Goal: Task Accomplishment & Management: Use online tool/utility

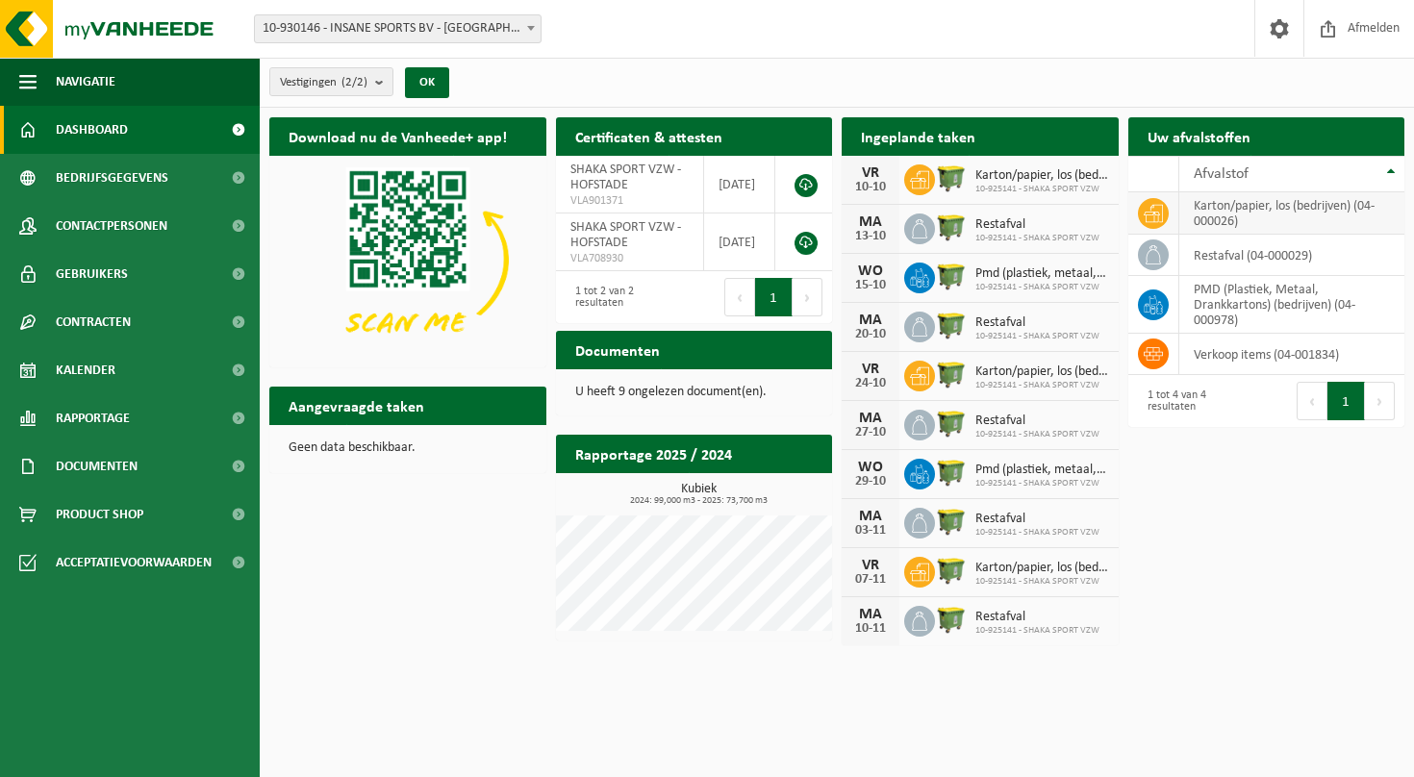
click at [1197, 214] on td "karton/papier, los (bedrijven) (04-000026)" at bounding box center [1292, 213] width 226 height 42
click at [1246, 212] on td "karton/papier, los (bedrijven) (04-000026)" at bounding box center [1292, 213] width 226 height 42
click at [123, 186] on span "Bedrijfsgegevens" at bounding box center [112, 178] width 113 height 48
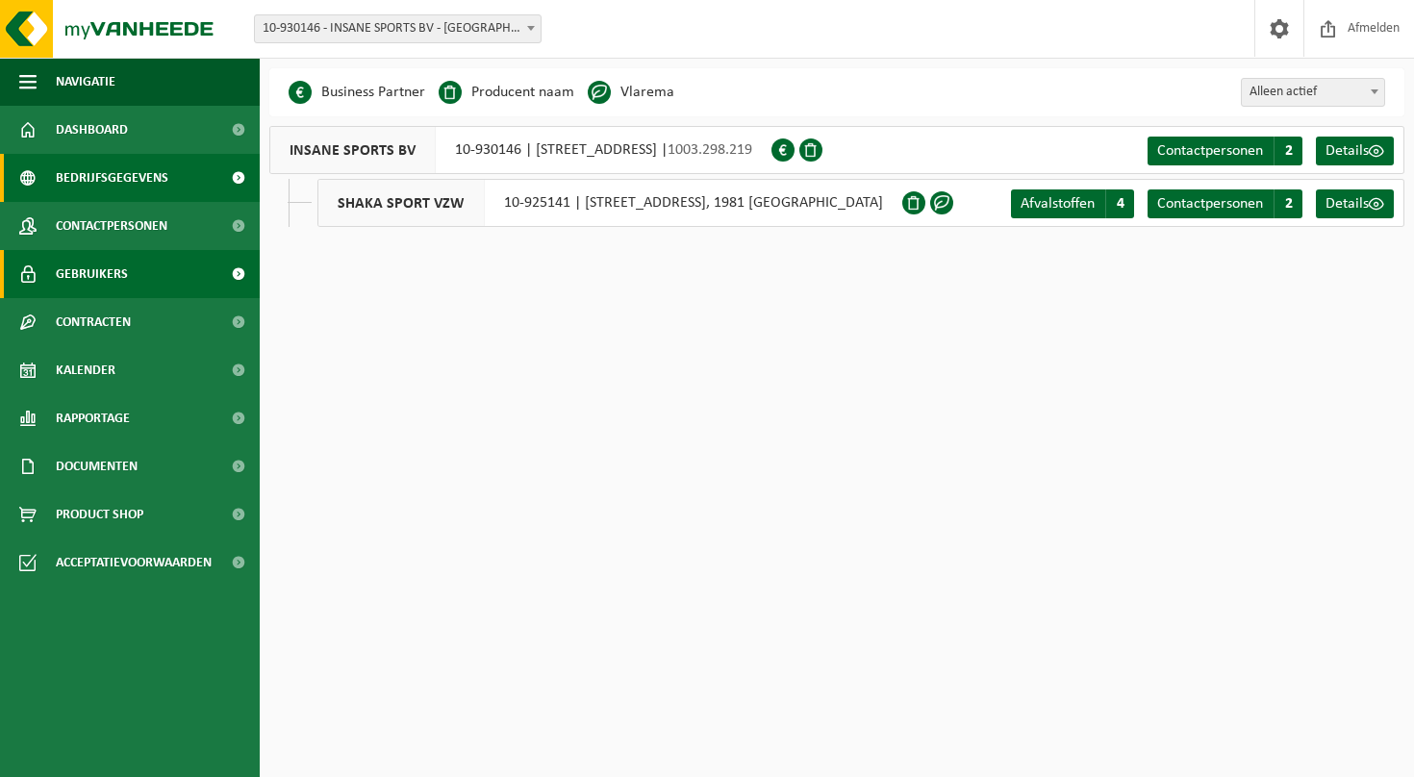
click at [107, 276] on span "Gebruikers" at bounding box center [92, 274] width 72 height 48
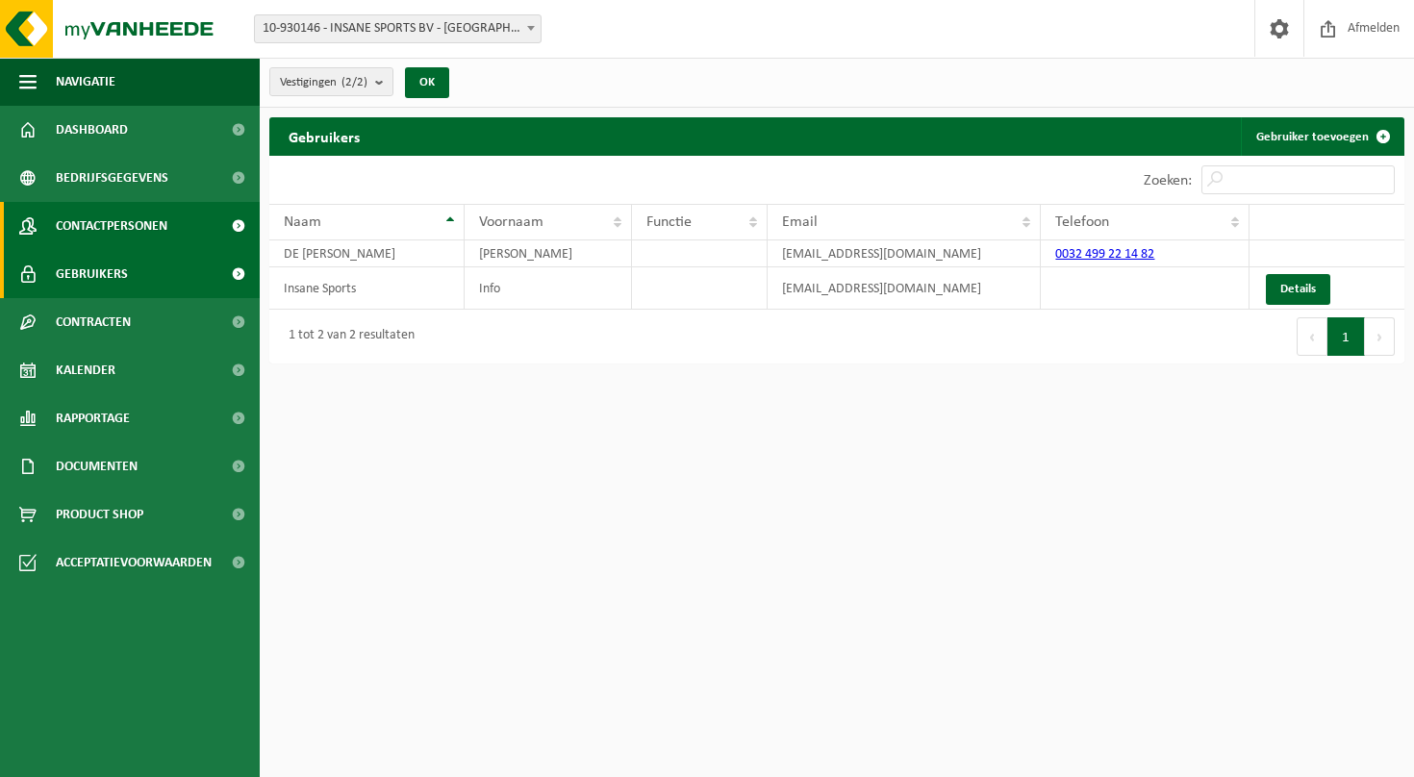
click at [105, 223] on span "Contactpersonen" at bounding box center [112, 226] width 112 height 48
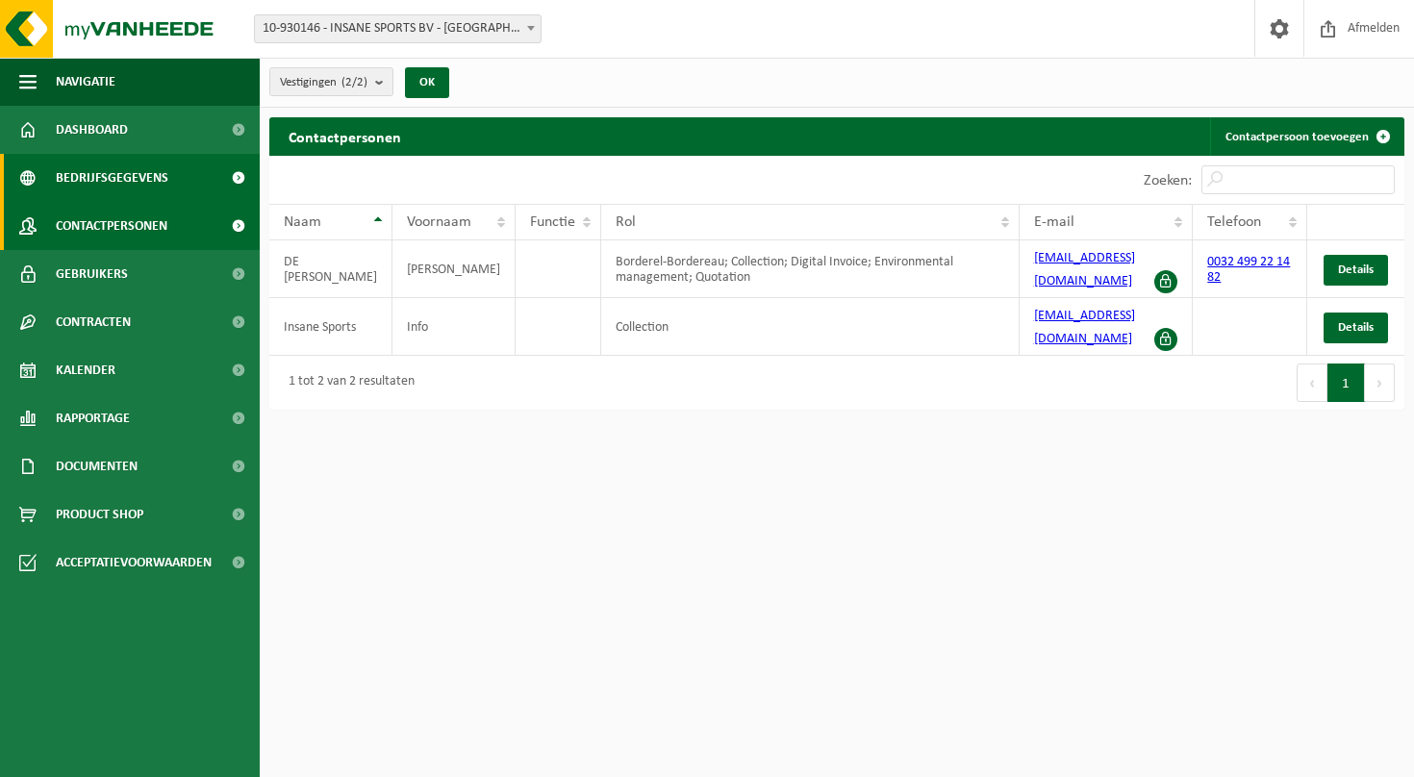
click at [114, 169] on span "Bedrijfsgegevens" at bounding box center [112, 178] width 113 height 48
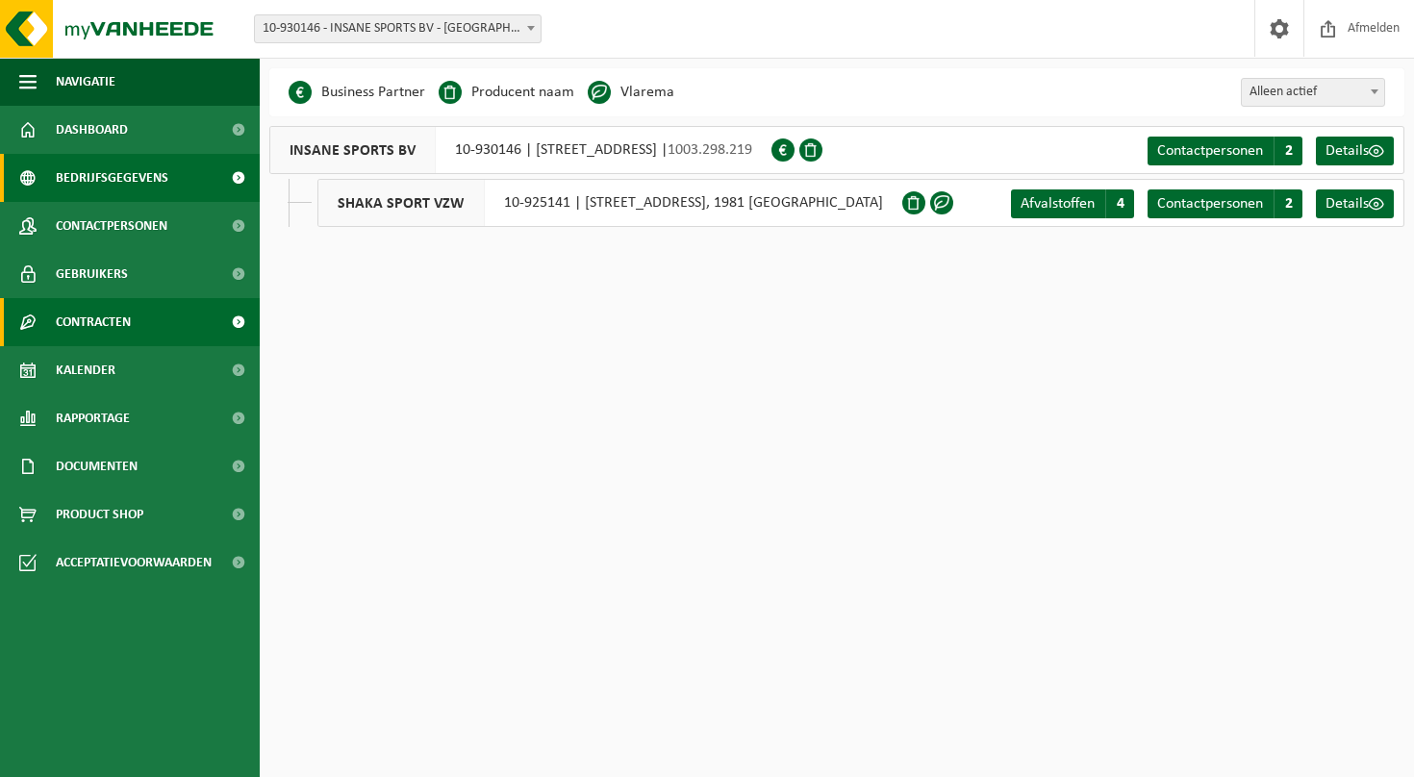
click at [110, 317] on span "Contracten" at bounding box center [93, 322] width 75 height 48
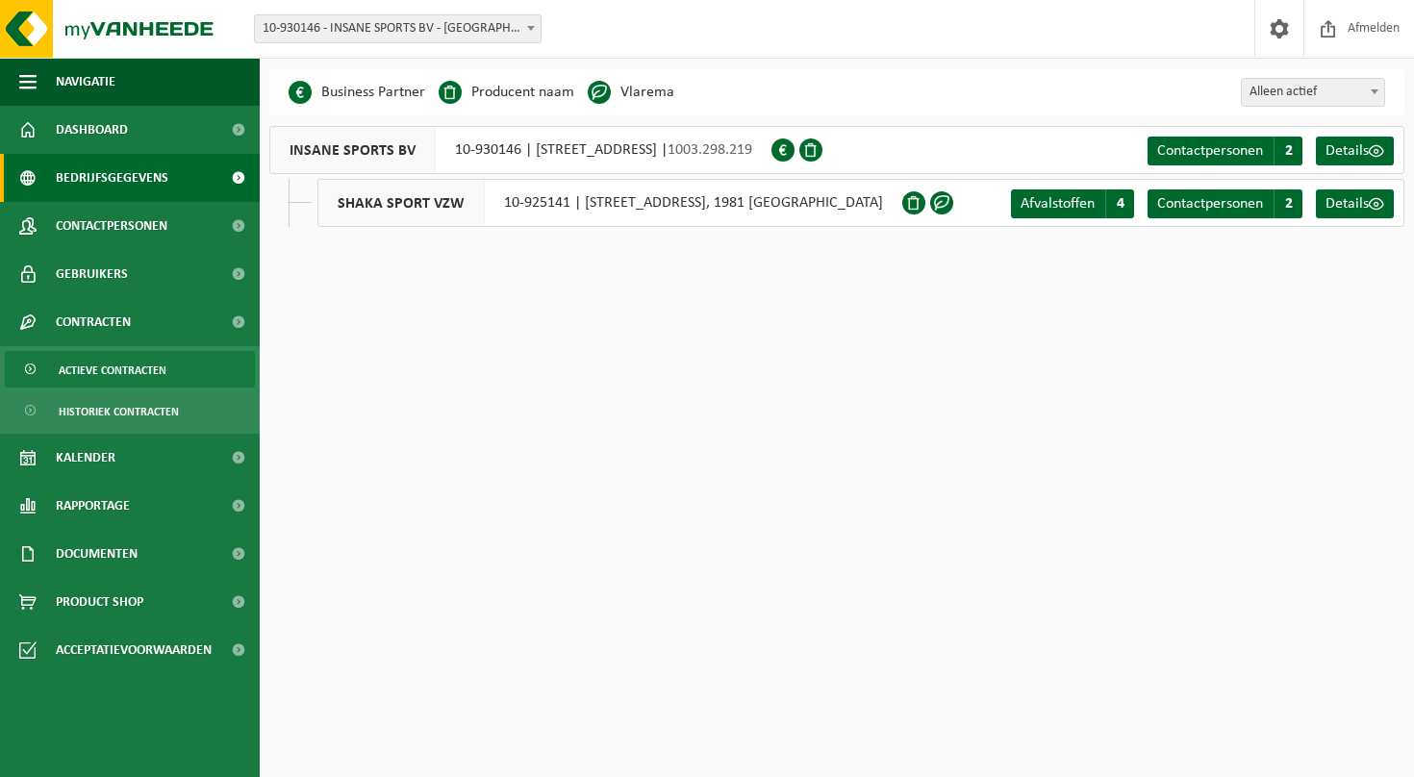
click at [113, 367] on span "Actieve contracten" at bounding box center [113, 370] width 108 height 37
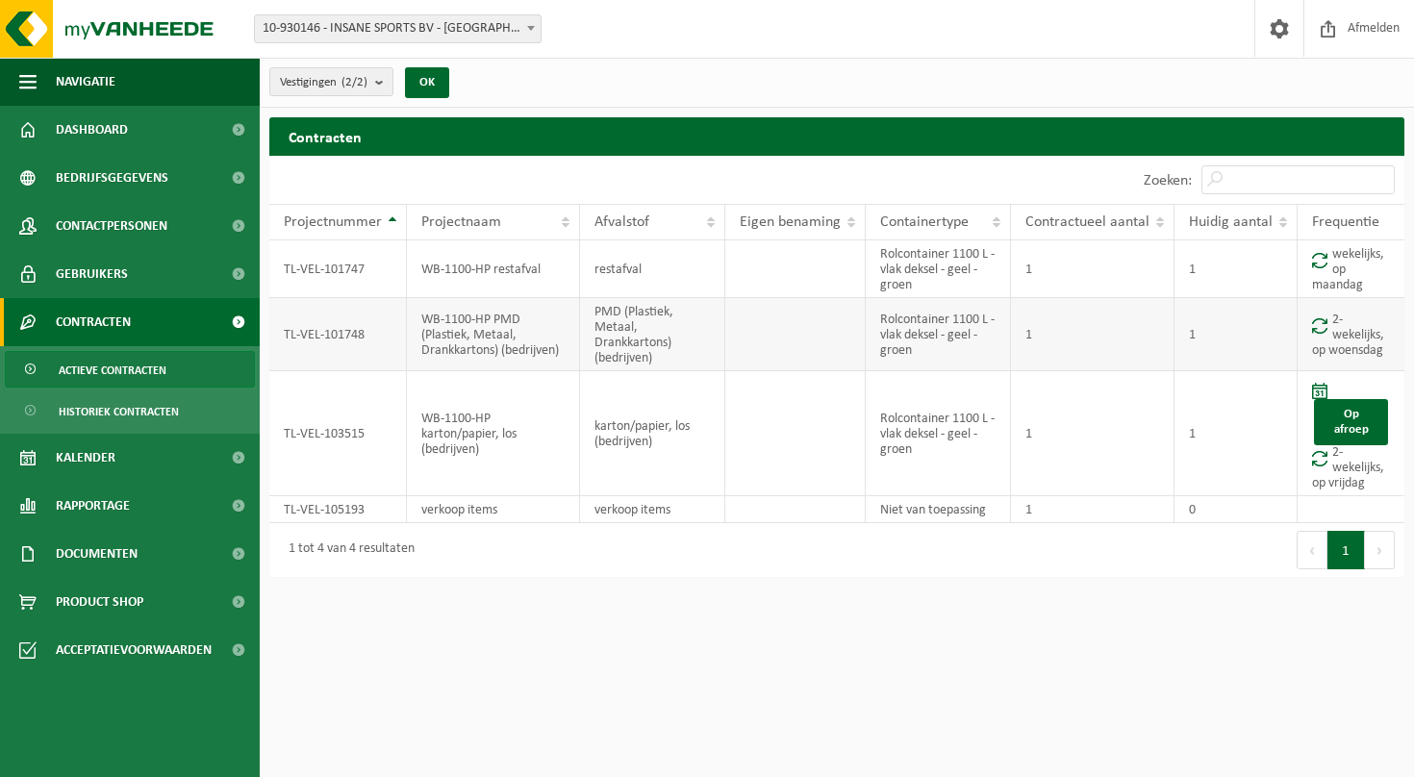
click at [1338, 335] on td "2-wekelijks, op woensdag" at bounding box center [1351, 334] width 107 height 73
click at [1343, 480] on td "Op afroep 2-wekelijks, op vrijdag" at bounding box center [1351, 433] width 107 height 125
click at [1362, 427] on link "Op afroep" at bounding box center [1351, 422] width 74 height 46
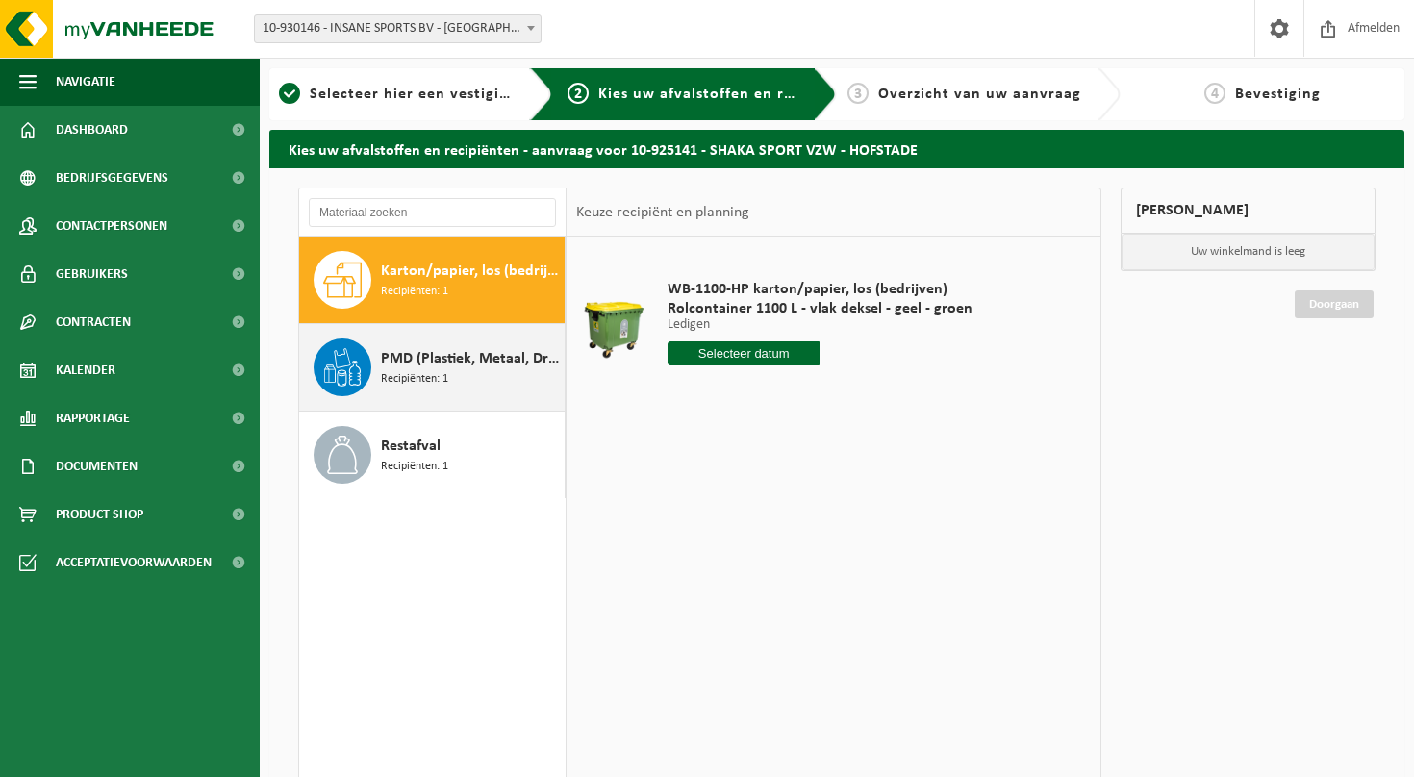
click at [393, 376] on span "Recipiënten: 1" at bounding box center [414, 379] width 67 height 18
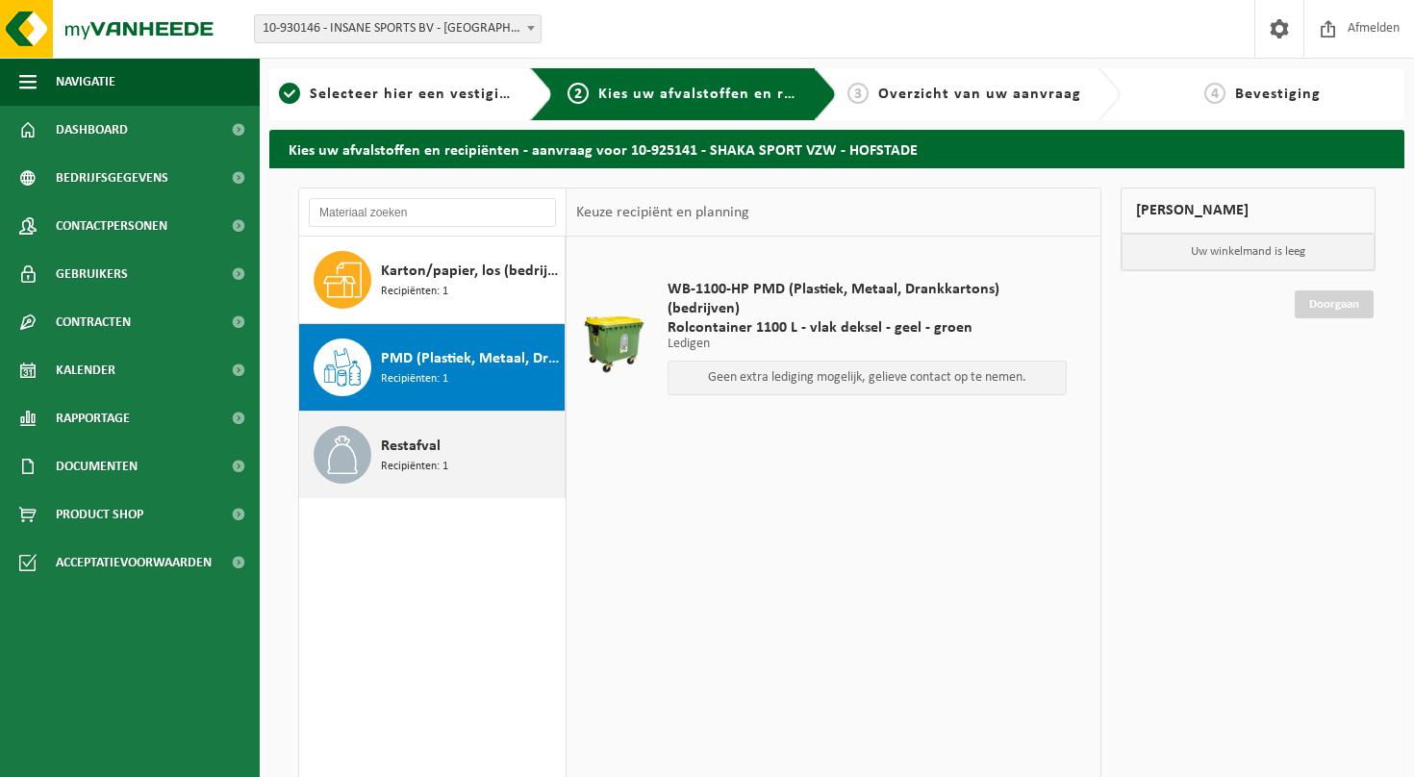
click at [443, 452] on div "Restafval Recipiënten: 1" at bounding box center [470, 455] width 179 height 58
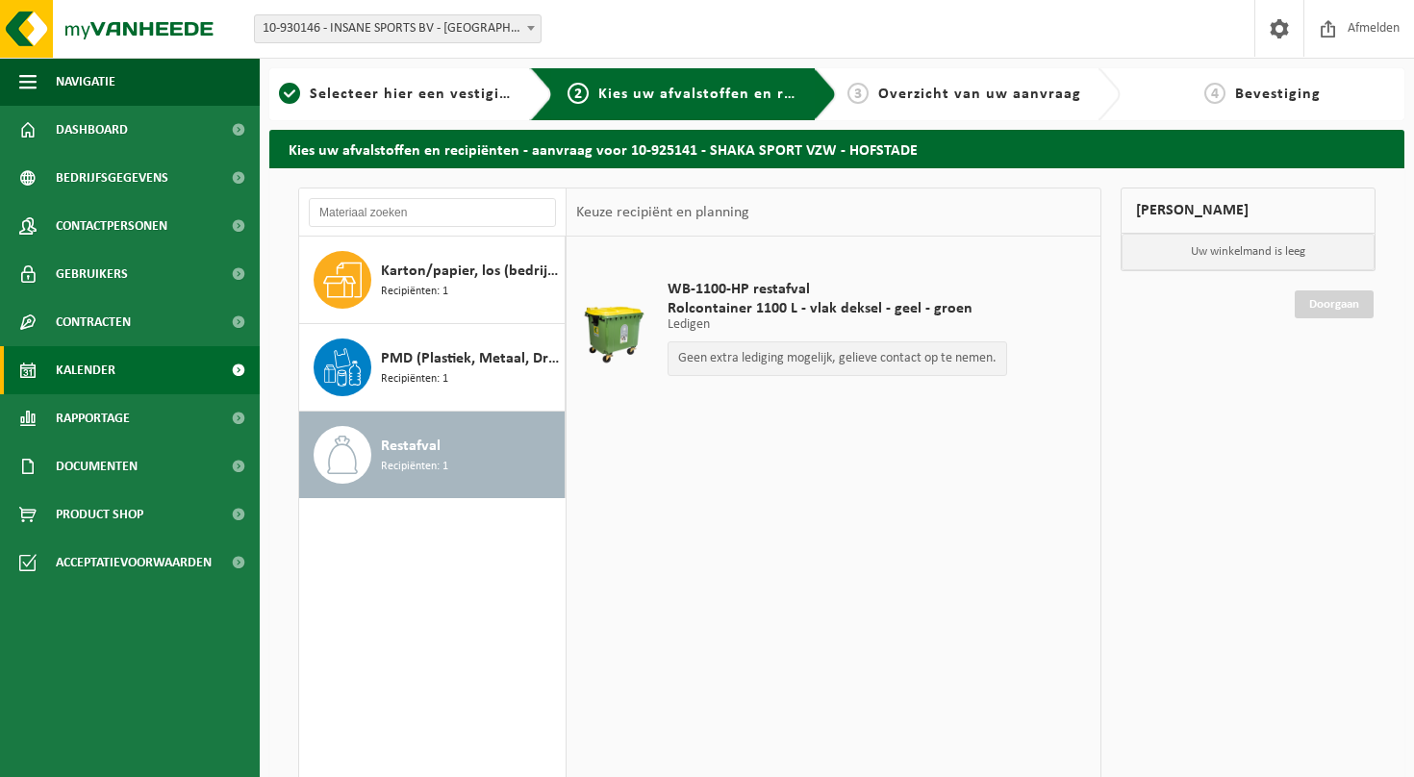
click at [97, 373] on span "Kalender" at bounding box center [86, 370] width 60 height 48
